Goal: Information Seeking & Learning: Learn about a topic

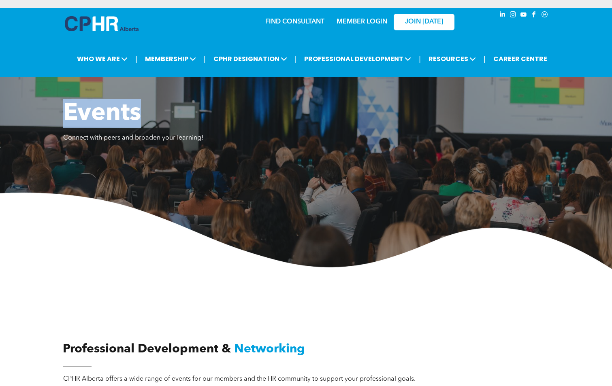
drag, startPoint x: 138, startPoint y: 117, endPoint x: 53, endPoint y: 113, distance: 85.1
click at [53, 113] on div "Events Connect with peers and broaden your learning!" at bounding box center [306, 179] width 612 height 180
drag, startPoint x: 53, startPoint y: 113, endPoint x: 67, endPoint y: 111, distance: 13.5
click at [67, 111] on span "Events" at bounding box center [102, 114] width 78 height 24
click at [137, 116] on span "Events" at bounding box center [102, 114] width 78 height 24
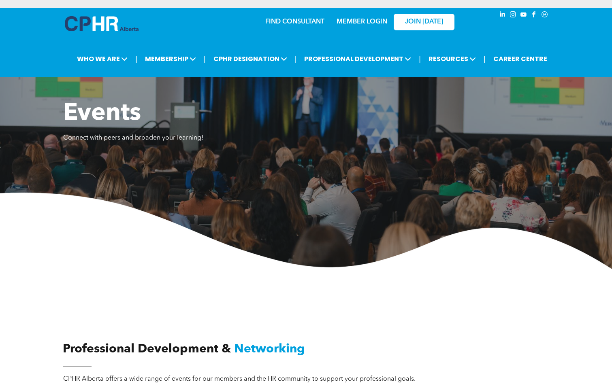
click at [110, 246] on img at bounding box center [306, 231] width 612 height 76
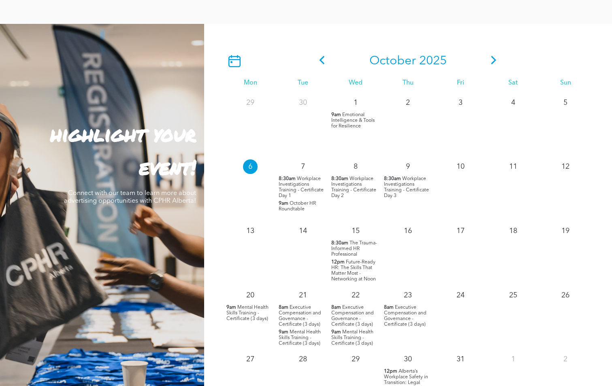
scroll to position [729, 0]
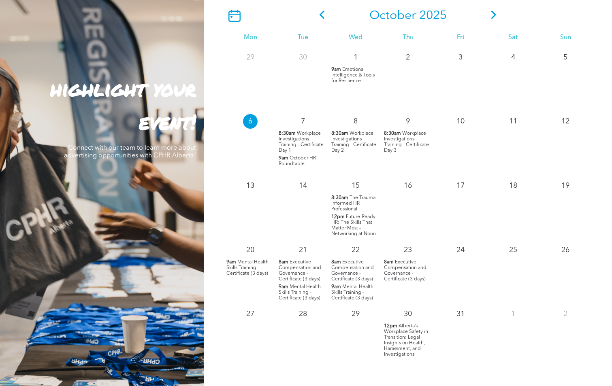
click at [344, 203] on span "The Trauma-Informed HR Professional" at bounding box center [354, 203] width 46 height 16
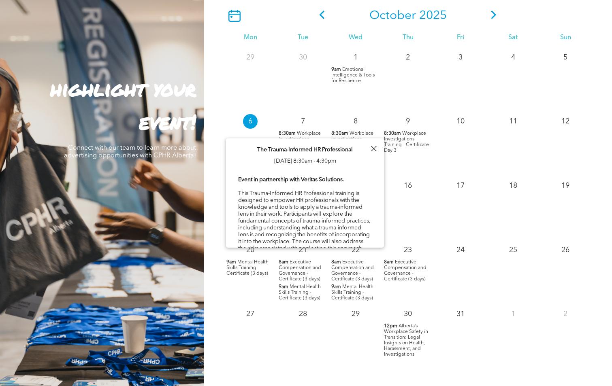
click at [377, 147] on div at bounding box center [373, 148] width 11 height 11
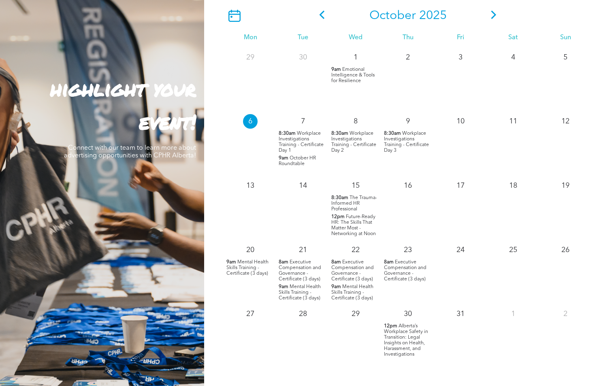
click at [360, 227] on span "Future-Ready HR: The Skills That Matter Most - Networking at Noon" at bounding box center [353, 226] width 45 height 22
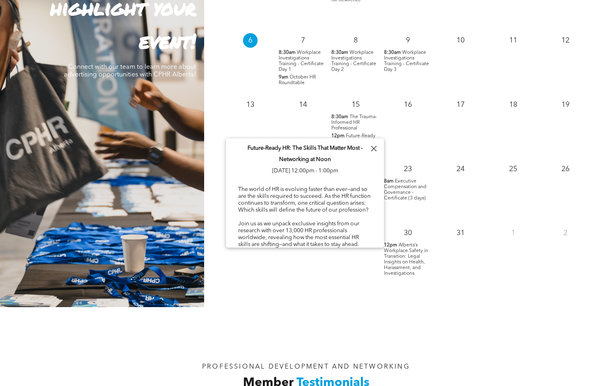
scroll to position [0, 0]
click at [374, 147] on div at bounding box center [373, 148] width 11 height 11
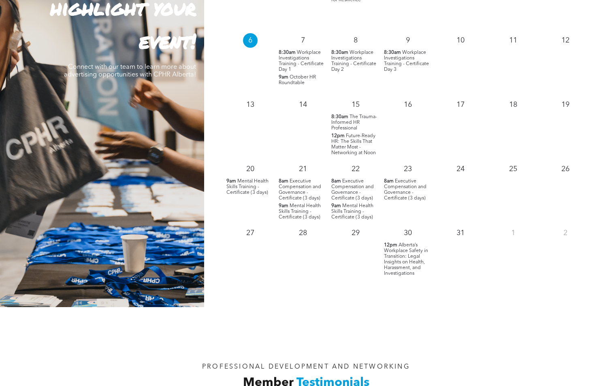
click at [243, 182] on span "Mental Health Skills Training - Certificate (3 days)" at bounding box center [247, 187] width 42 height 16
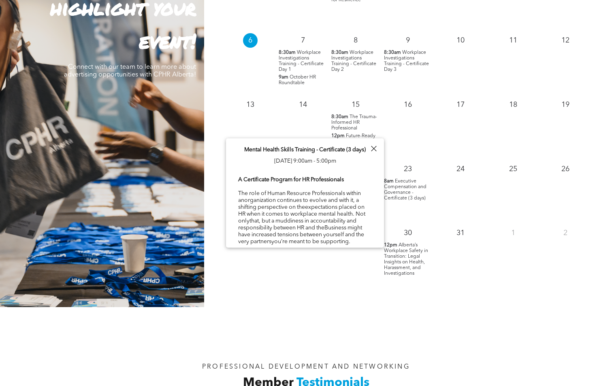
click at [376, 149] on div at bounding box center [373, 148] width 11 height 11
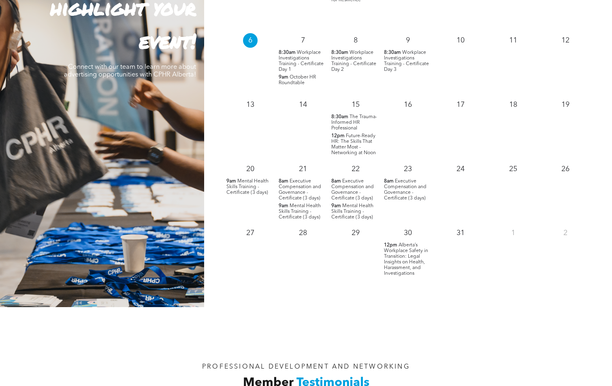
click at [348, 185] on span "Executive Compensation and Governance - Certificate (3 days)" at bounding box center [352, 190] width 42 height 22
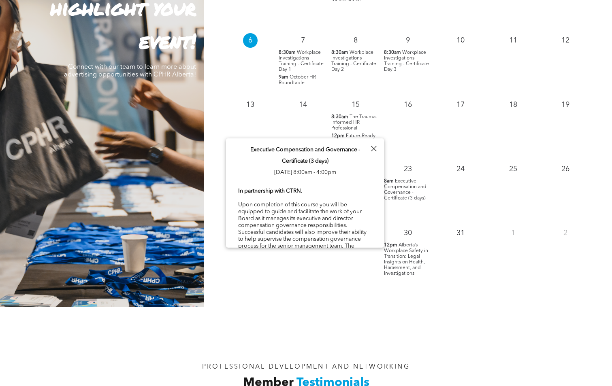
click at [376, 147] on div at bounding box center [373, 148] width 11 height 11
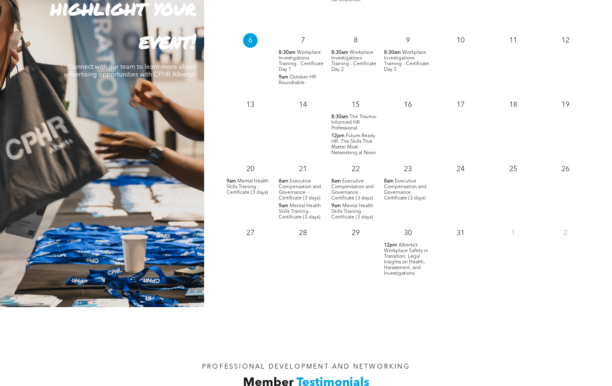
click at [411, 247] on span "Alberta’s Workplace Safety in Transition: Legal Insights on Health, Harassment,…" at bounding box center [406, 259] width 44 height 33
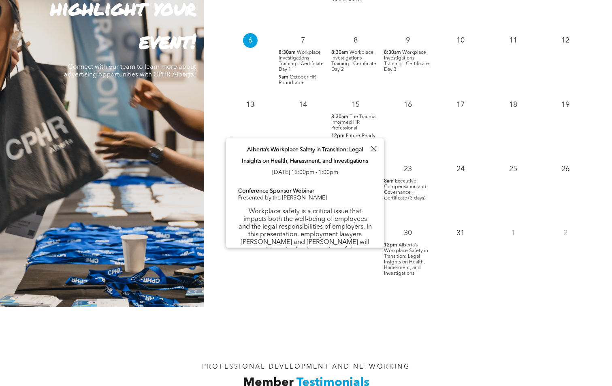
click at [375, 149] on div at bounding box center [373, 148] width 11 height 11
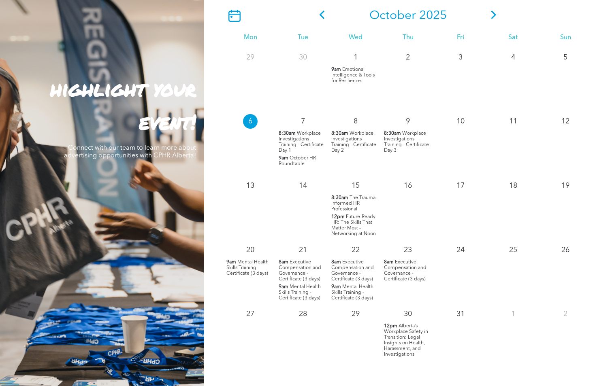
scroll to position [607, 0]
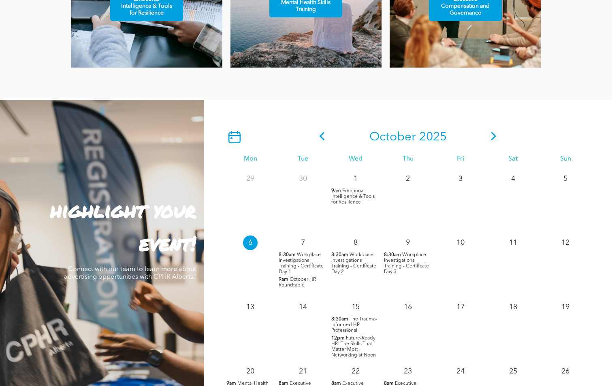
click at [490, 140] on icon at bounding box center [493, 136] width 12 height 8
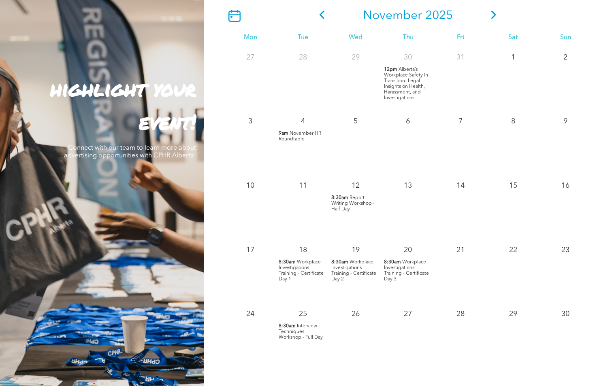
scroll to position [769, 0]
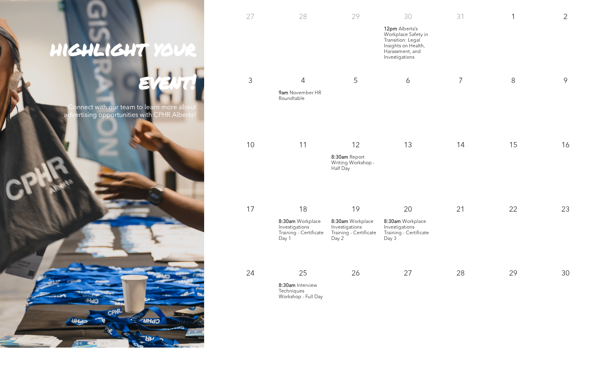
click at [313, 96] on span "November HR Roundtable" at bounding box center [299, 96] width 42 height 11
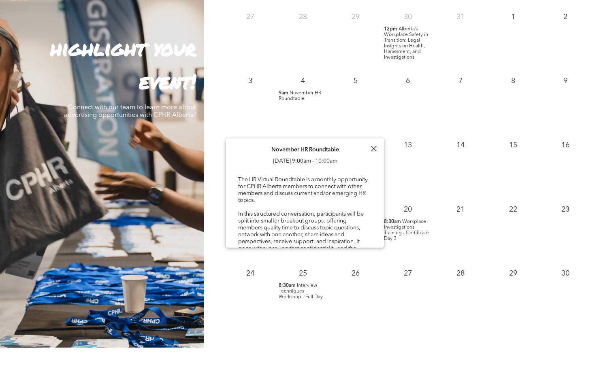
click at [378, 149] on div at bounding box center [373, 148] width 11 height 11
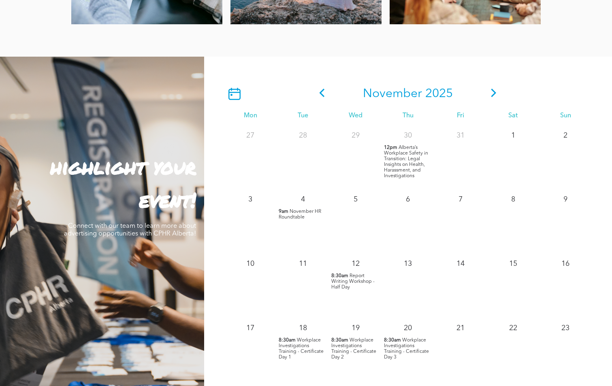
scroll to position [648, 0]
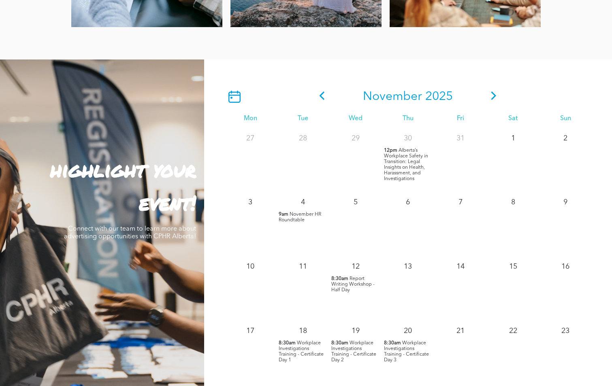
click at [492, 95] on icon at bounding box center [493, 95] width 12 height 8
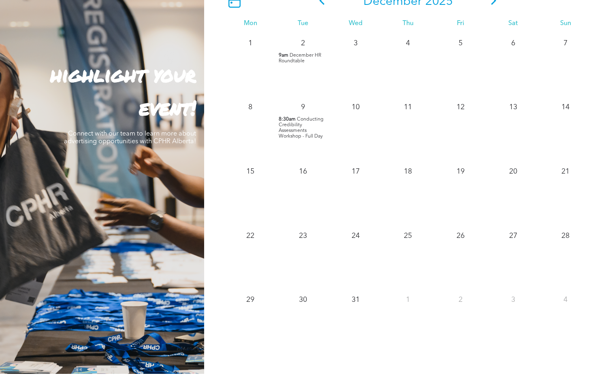
scroll to position [729, 0]
